Goal: Information Seeking & Learning: Learn about a topic

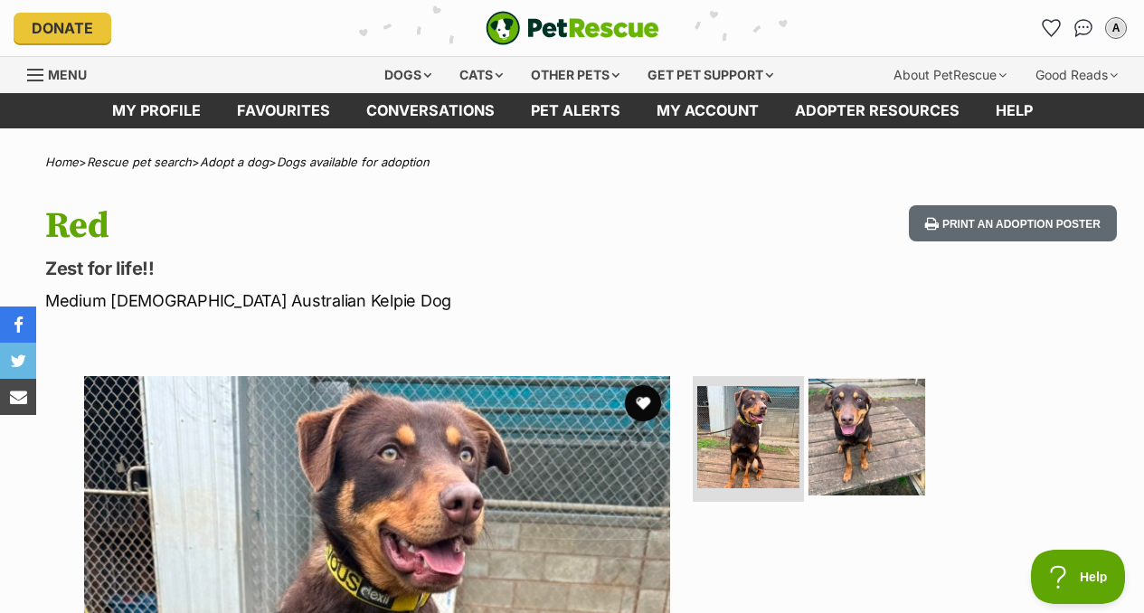
click at [894, 456] on img at bounding box center [867, 436] width 117 height 117
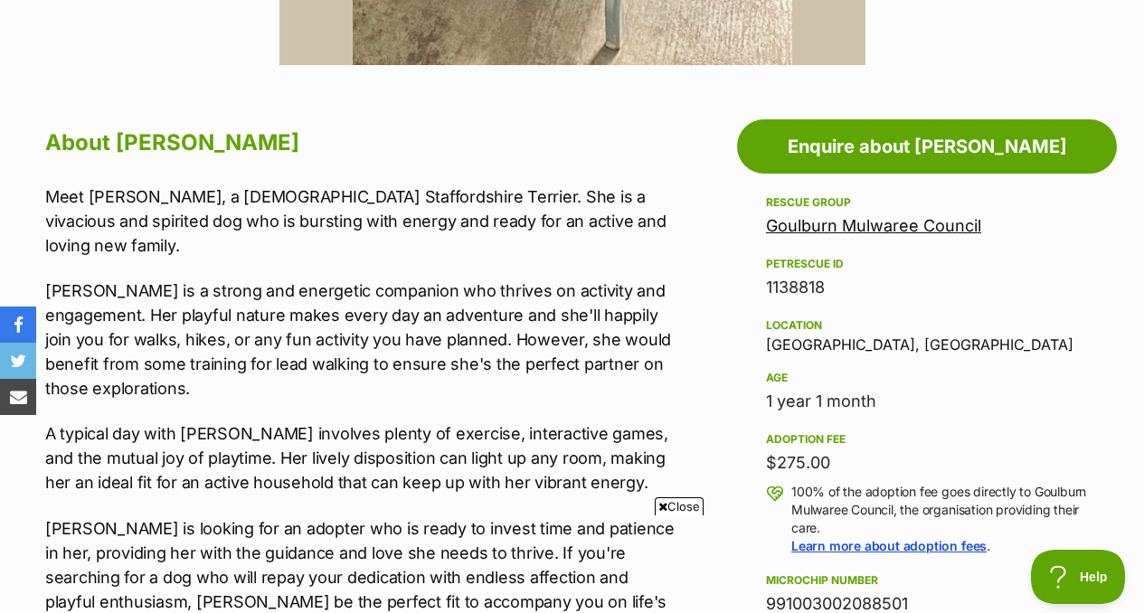
scroll to position [871, 0]
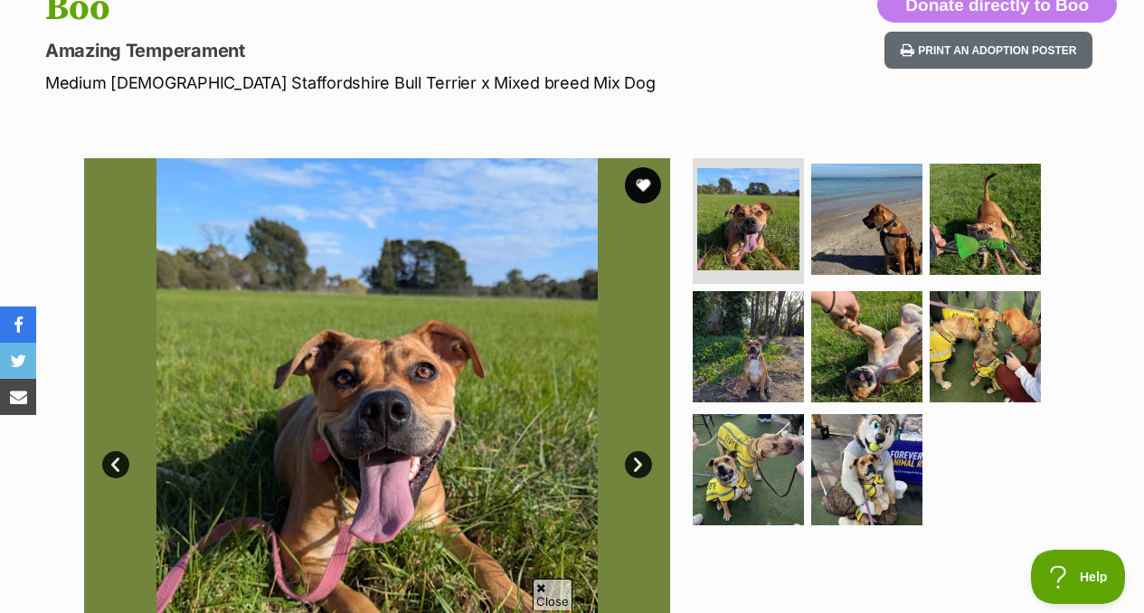
scroll to position [219, 0]
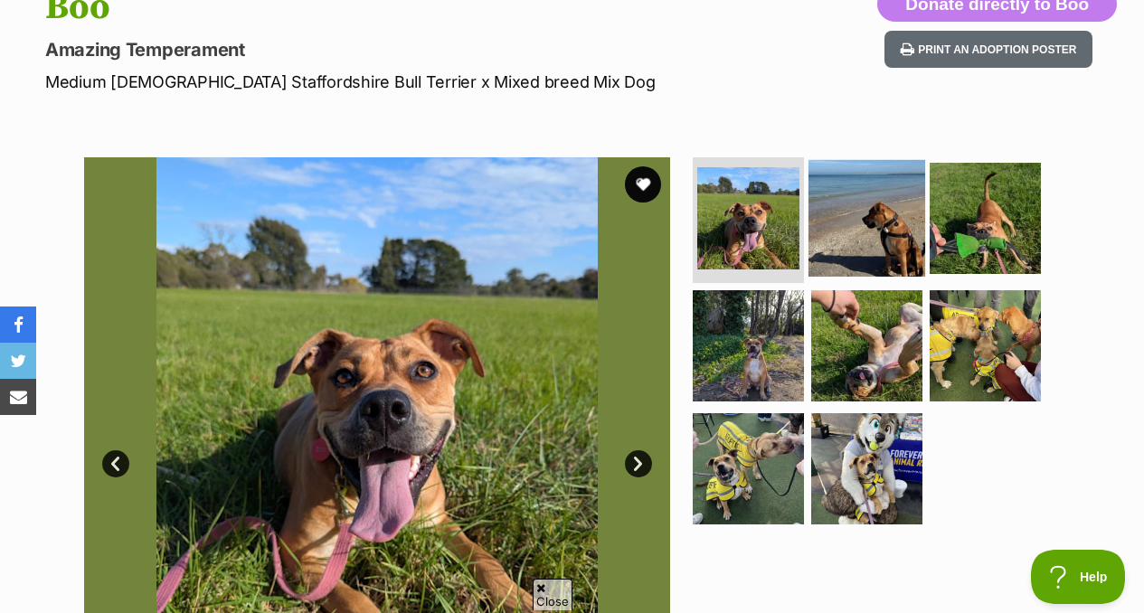
click at [860, 233] on img at bounding box center [867, 217] width 117 height 117
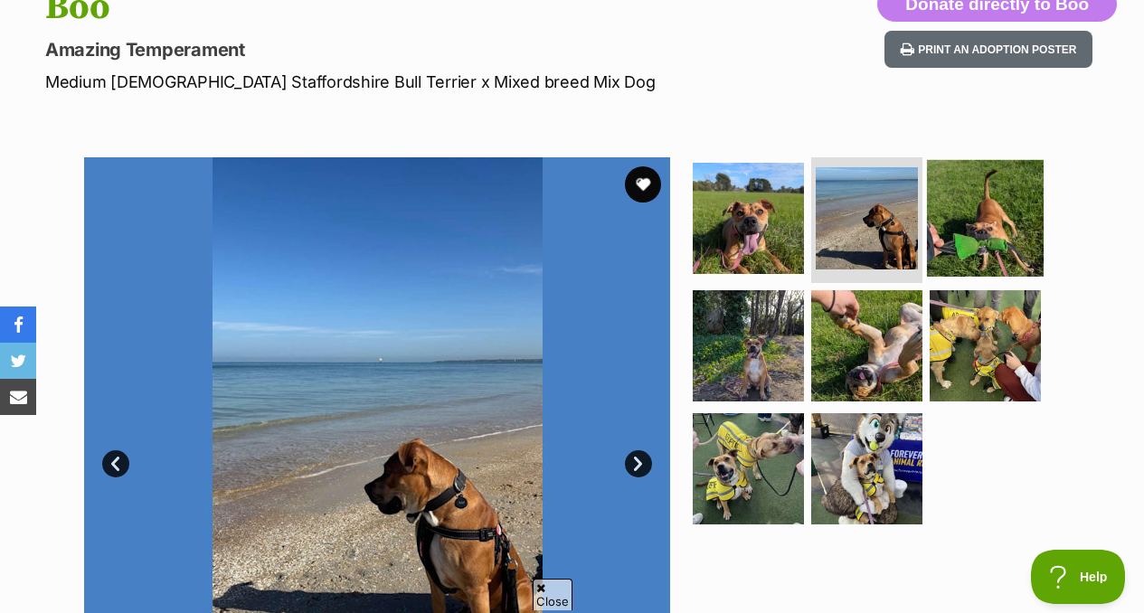
scroll to position [0, 0]
click at [993, 247] on img at bounding box center [985, 217] width 117 height 117
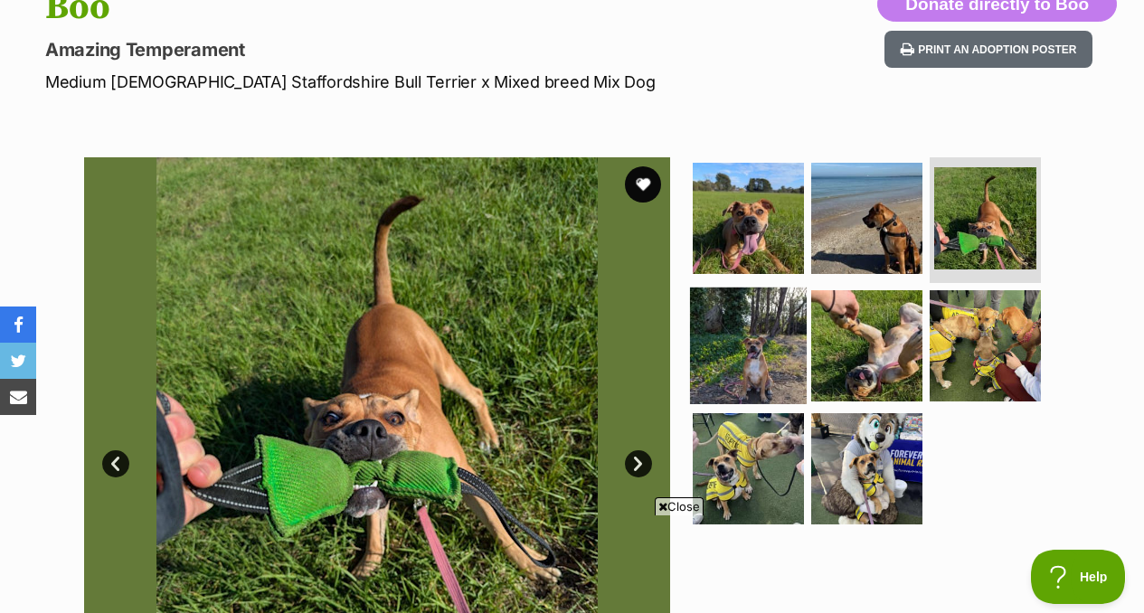
click at [775, 323] on img at bounding box center [748, 346] width 117 height 117
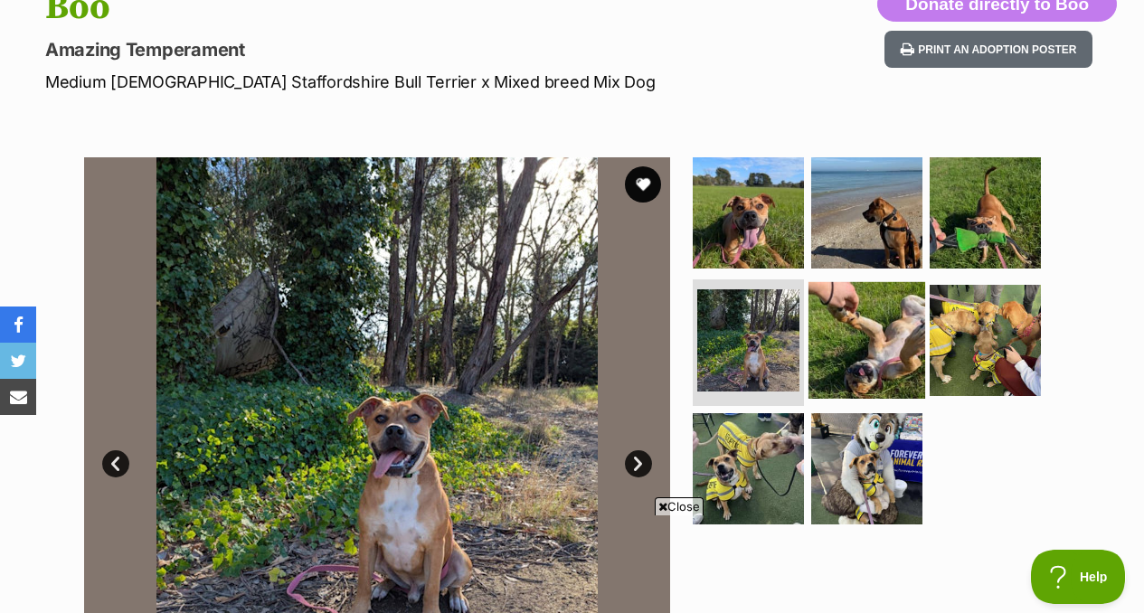
click at [861, 359] on img at bounding box center [867, 340] width 117 height 117
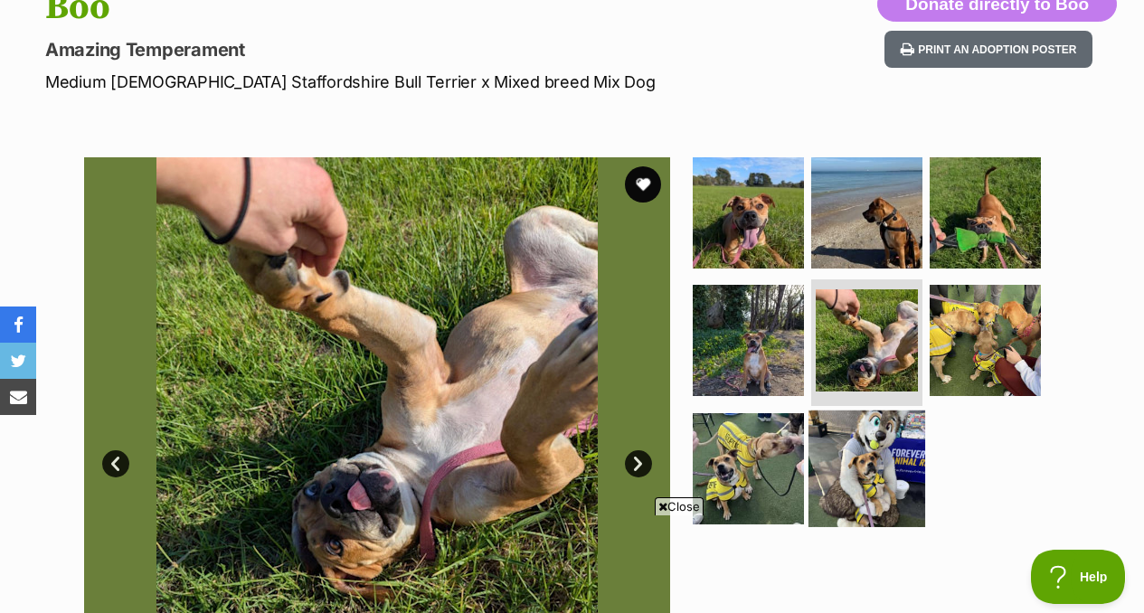
click at [878, 495] on img at bounding box center [867, 469] width 117 height 117
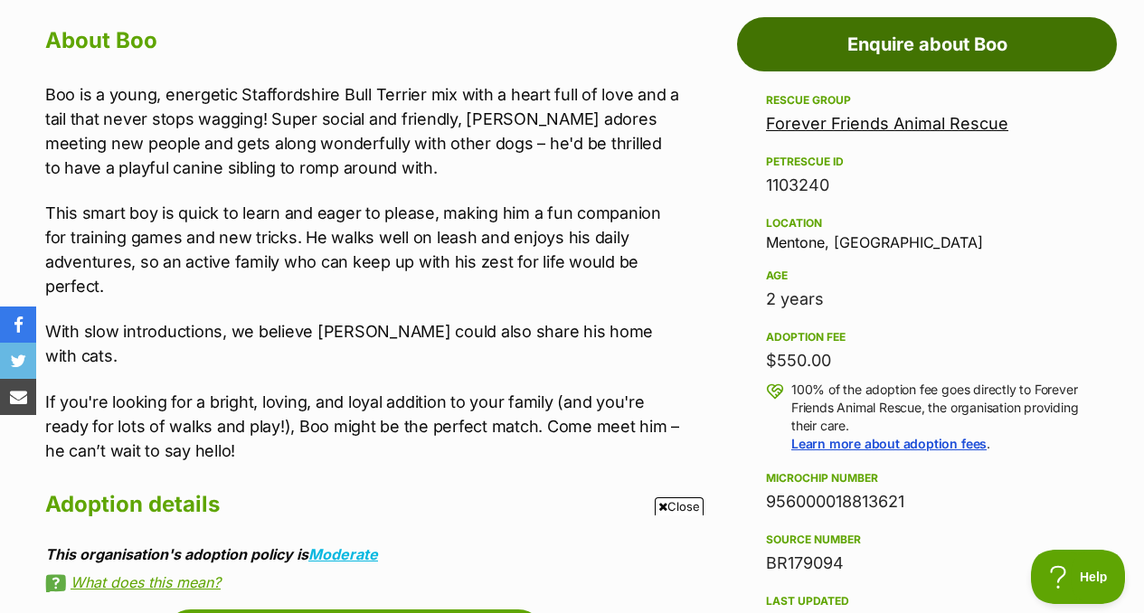
scroll to position [999, 0]
